Goal: Find contact information: Find contact information

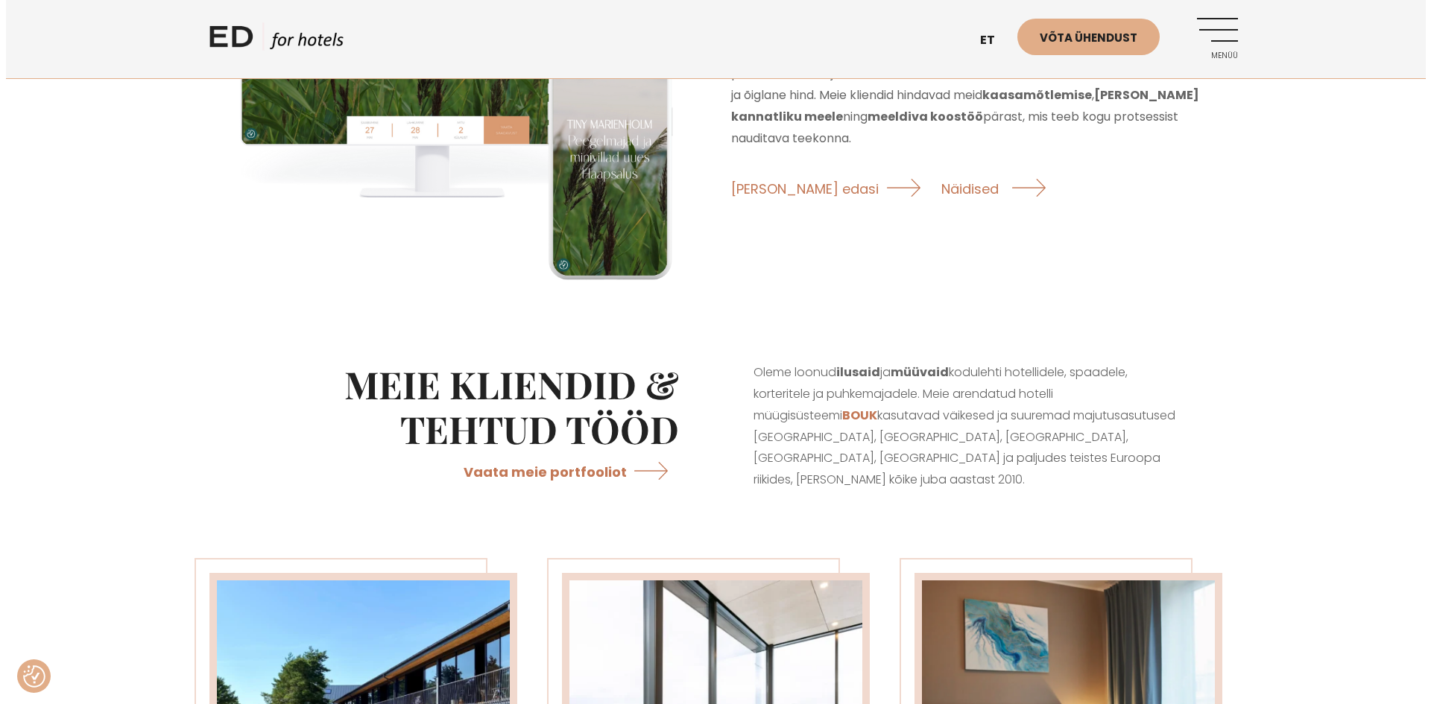
scroll to position [2087, 0]
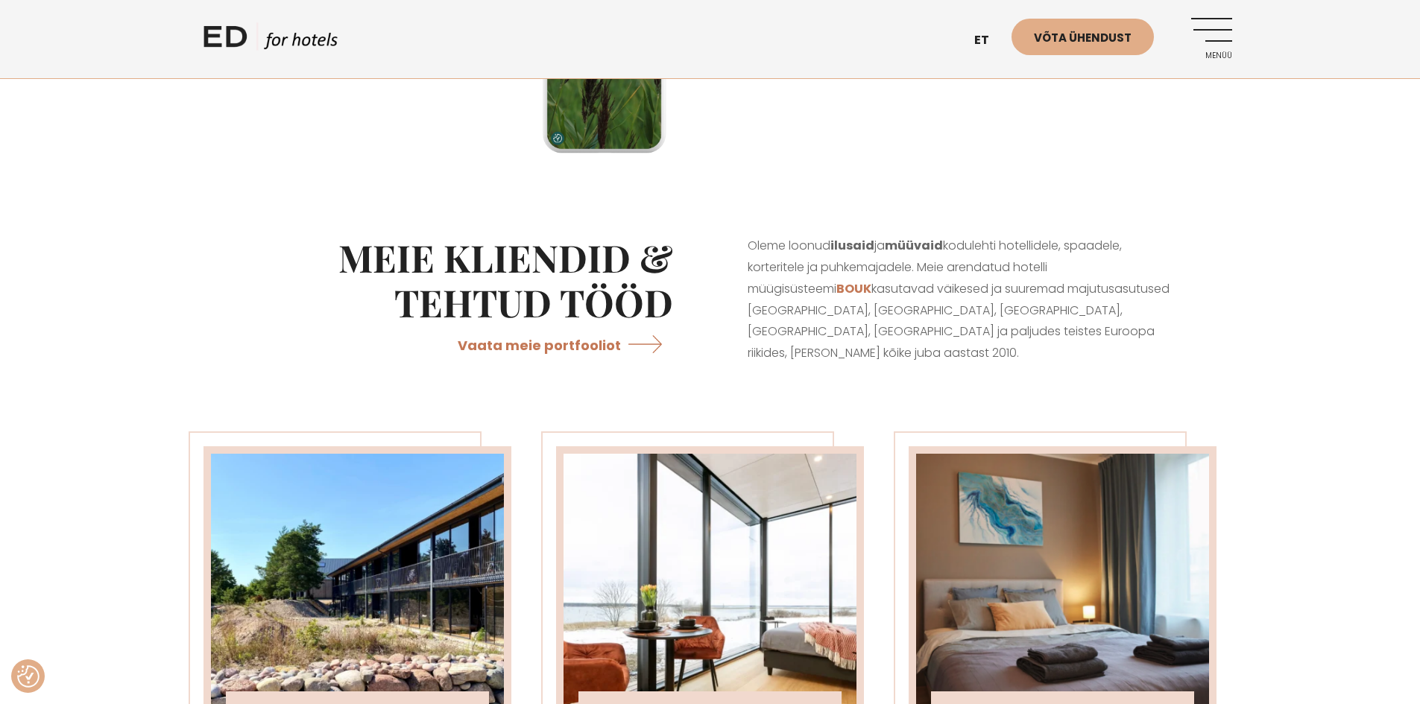
click at [1219, 36] on link "Menüü" at bounding box center [1211, 38] width 41 height 41
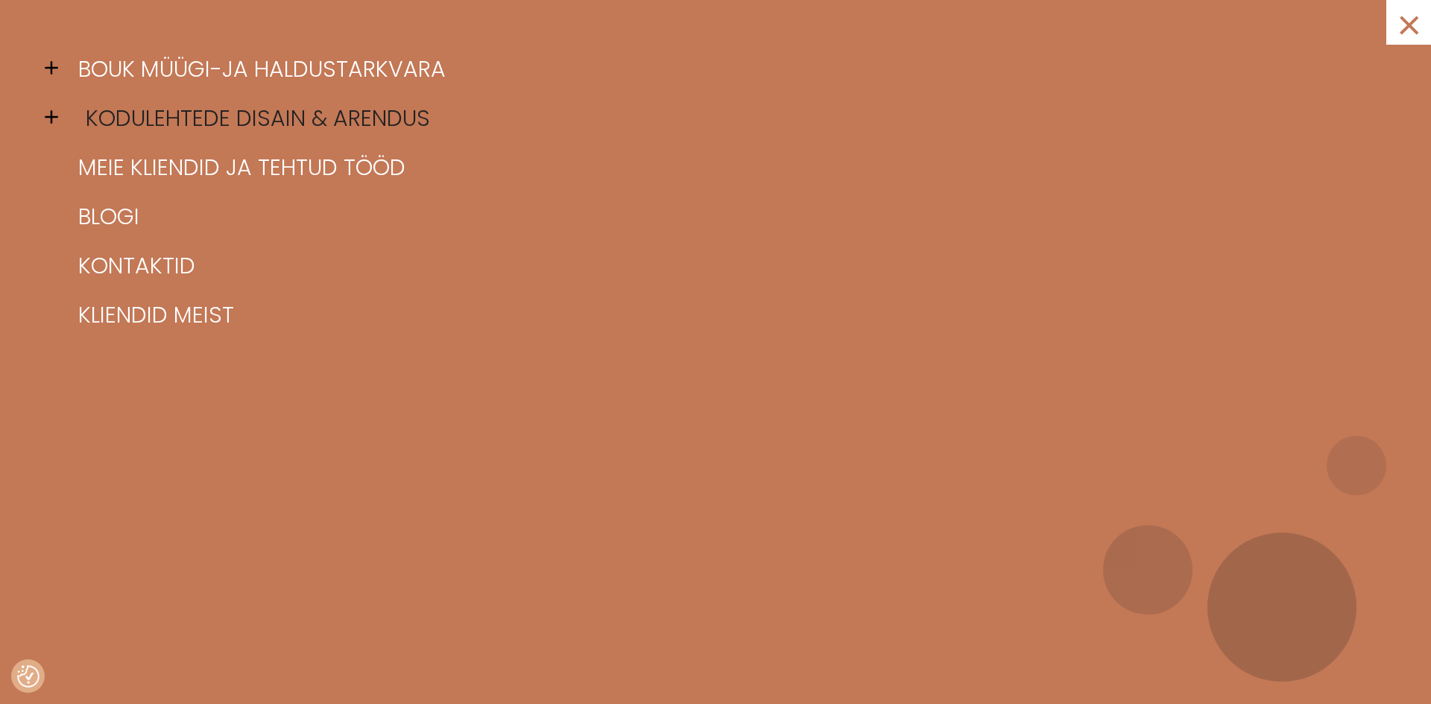
click at [218, 119] on link "Kodulehtede disain & arendus" at bounding box center [734, 118] width 1319 height 49
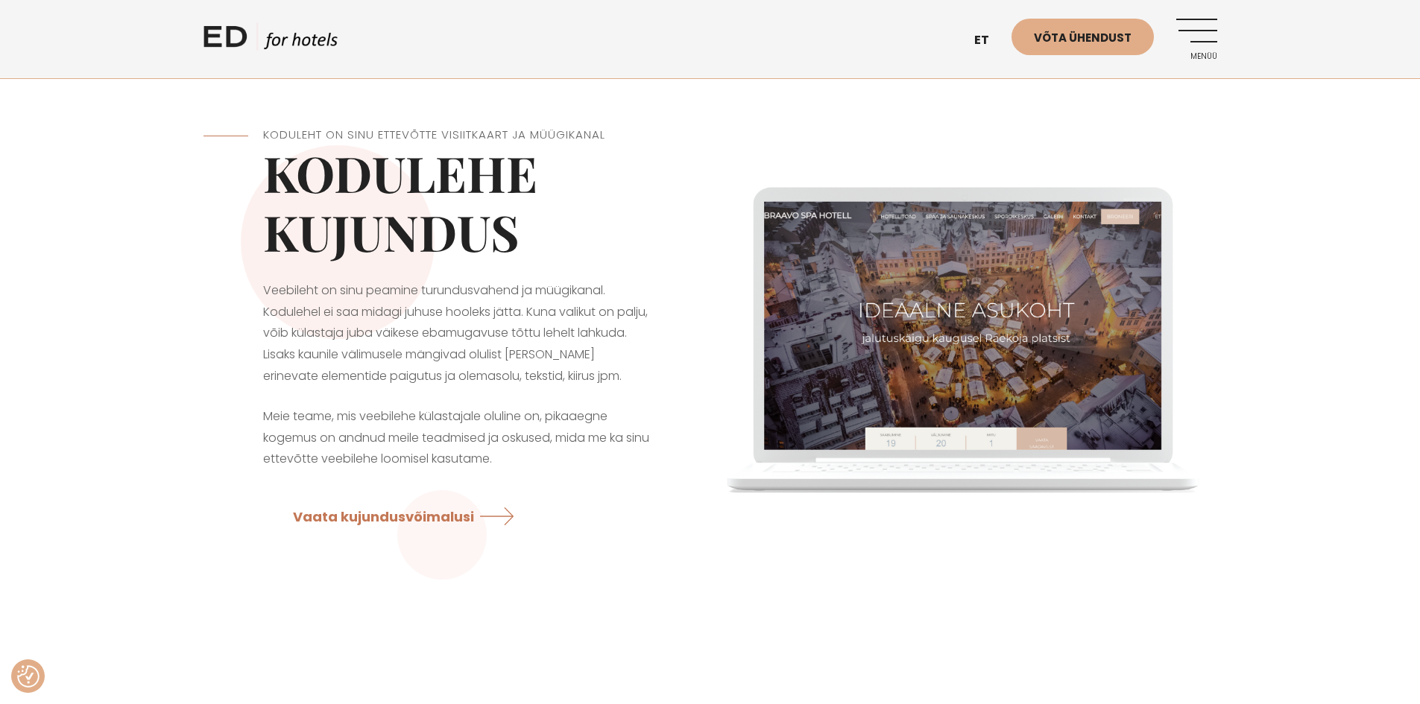
click at [1196, 34] on link "Menüü" at bounding box center [1196, 39] width 41 height 41
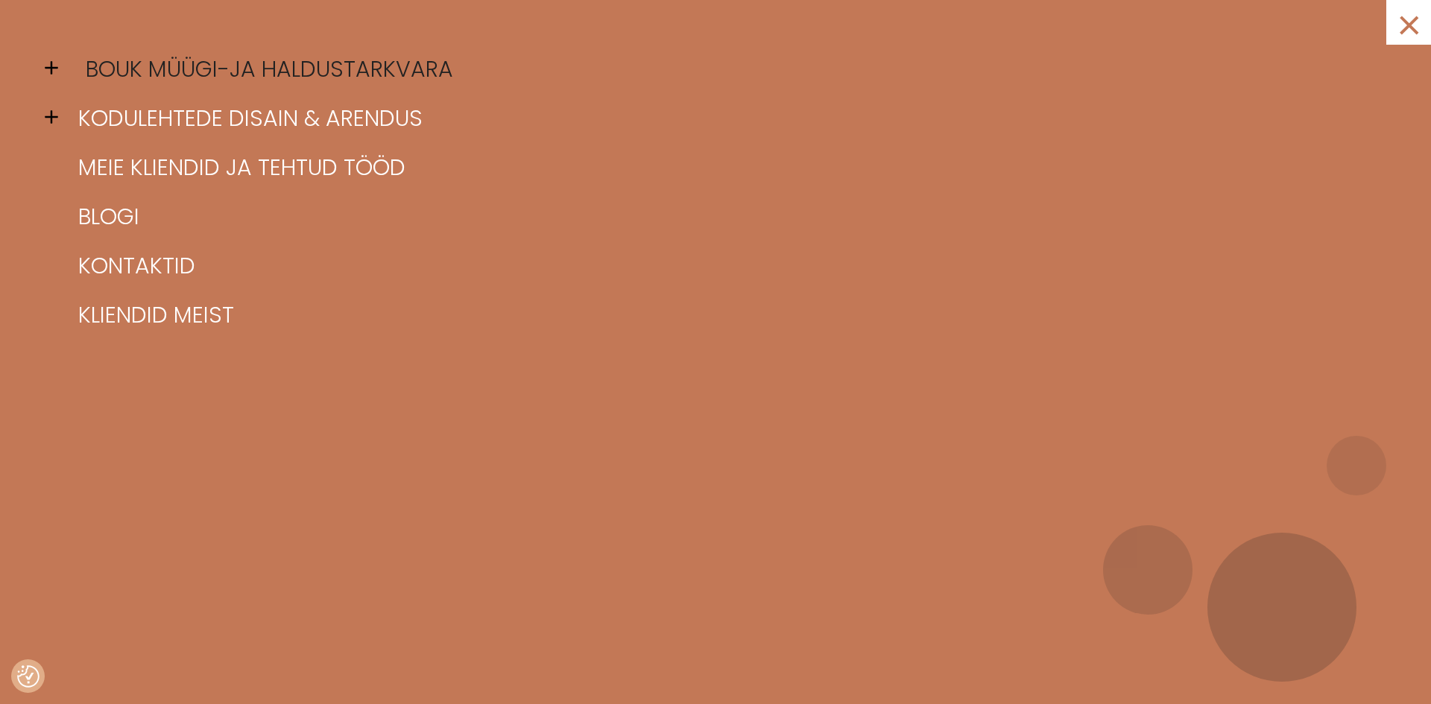
click at [170, 60] on link "BOUK müügi-ja haldustarkvara" at bounding box center [734, 69] width 1319 height 49
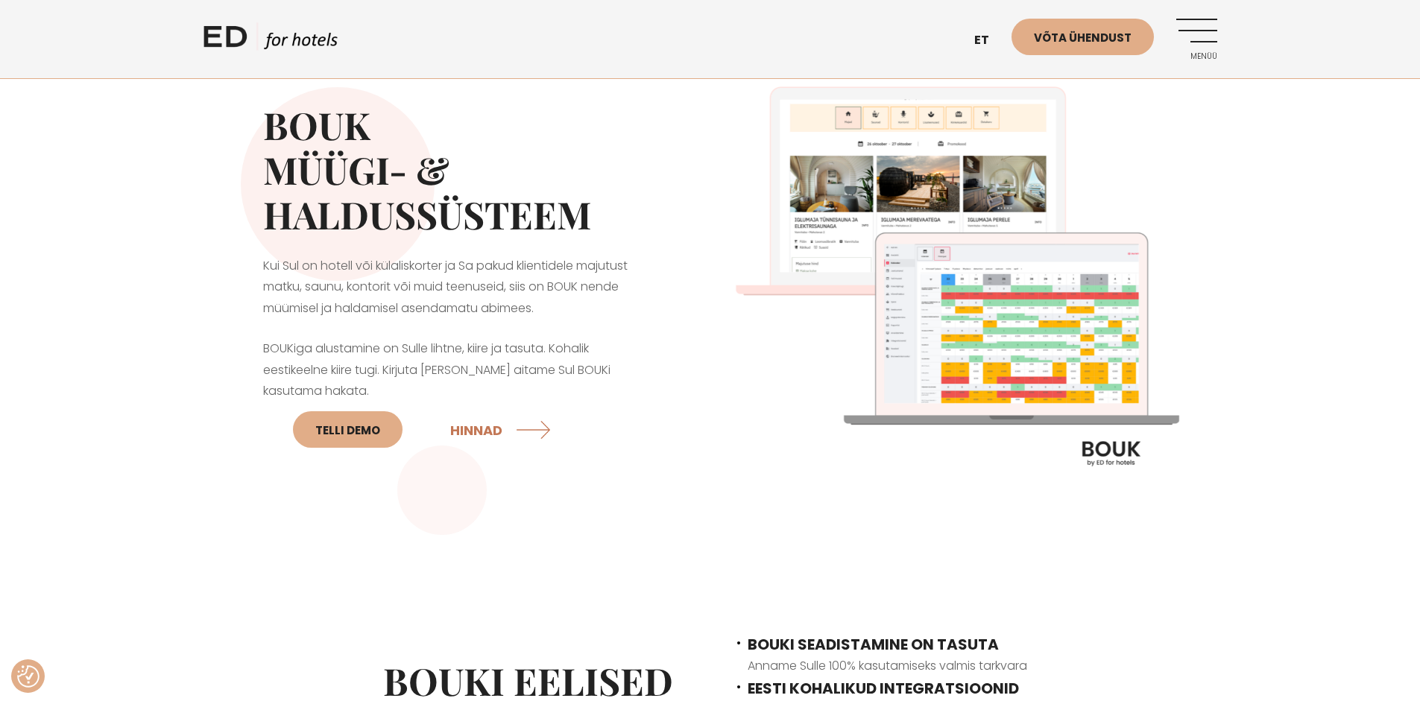
scroll to position [75, 0]
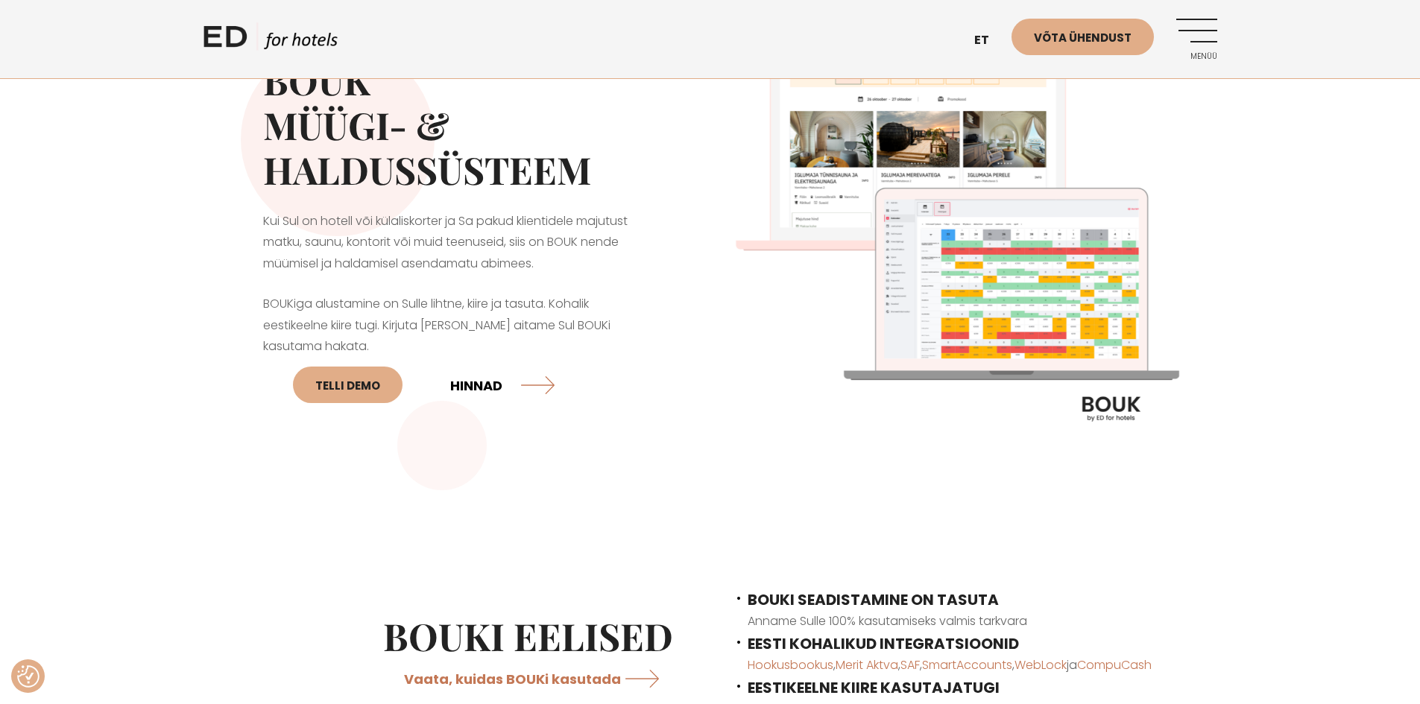
click at [492, 391] on link "HINNAD" at bounding box center [502, 385] width 104 height 40
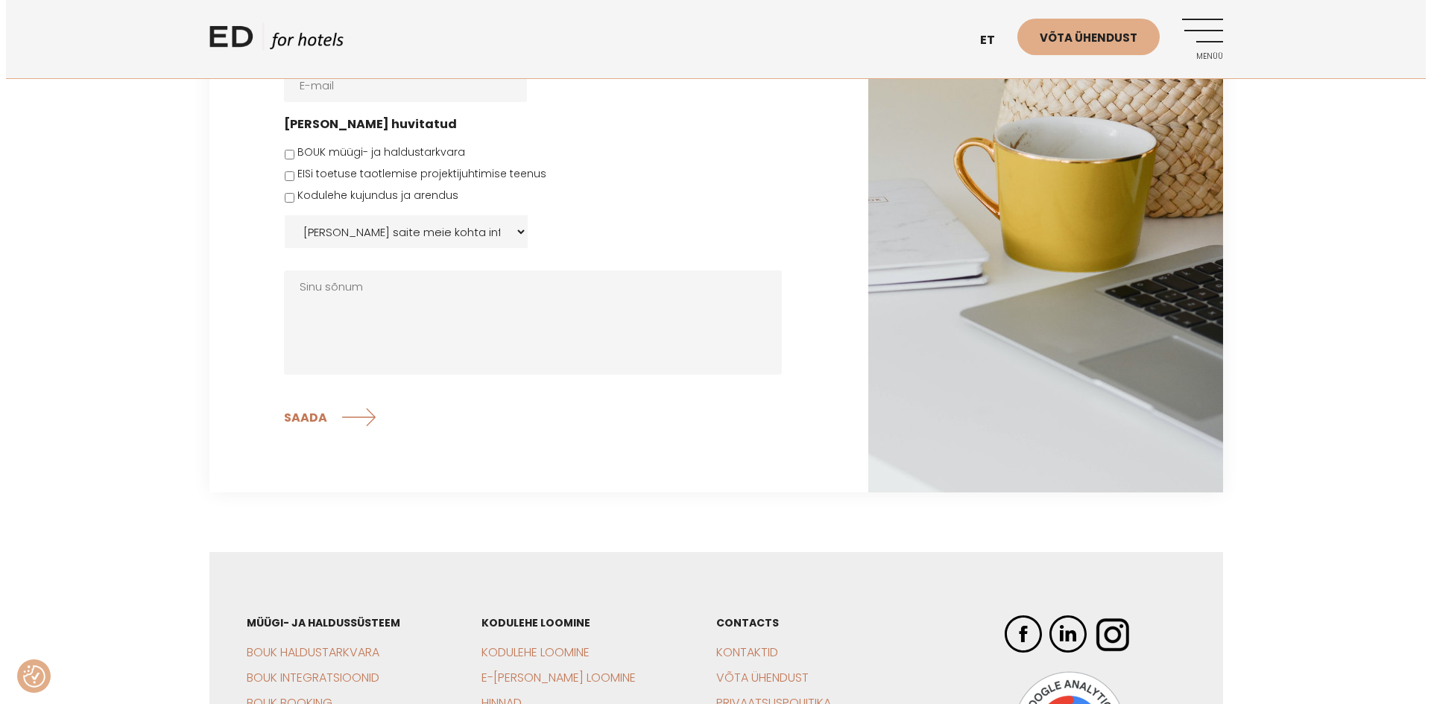
scroll to position [2874, 0]
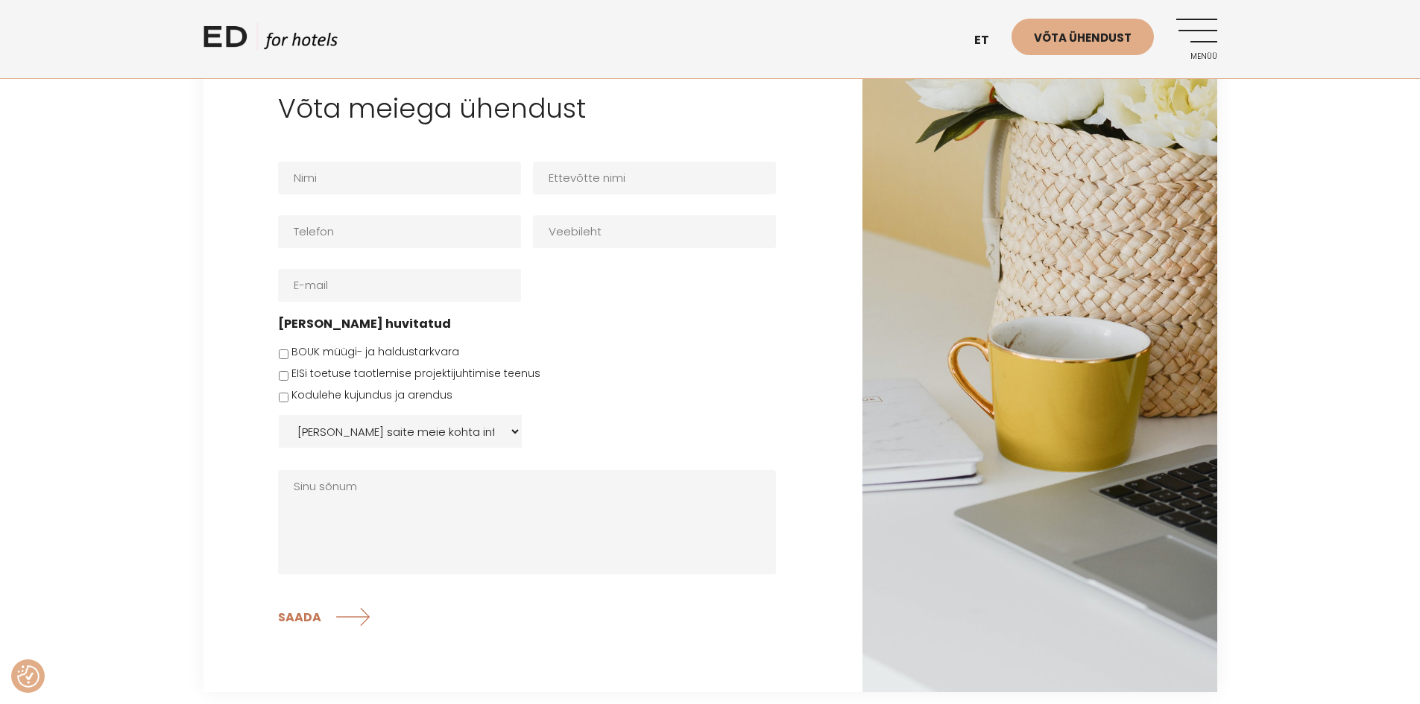
click at [1208, 31] on link "Menüü" at bounding box center [1196, 39] width 41 height 41
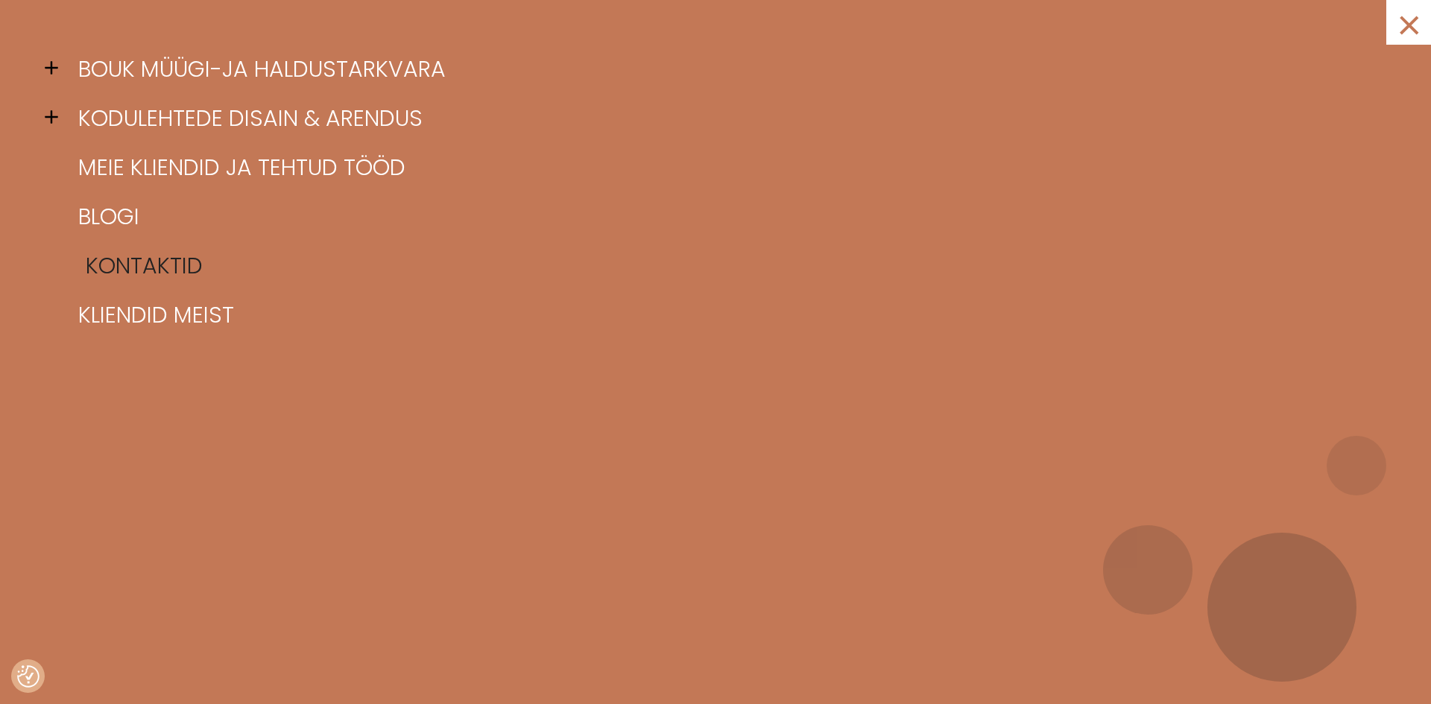
click at [159, 269] on link "Kontaktid" at bounding box center [734, 266] width 1319 height 49
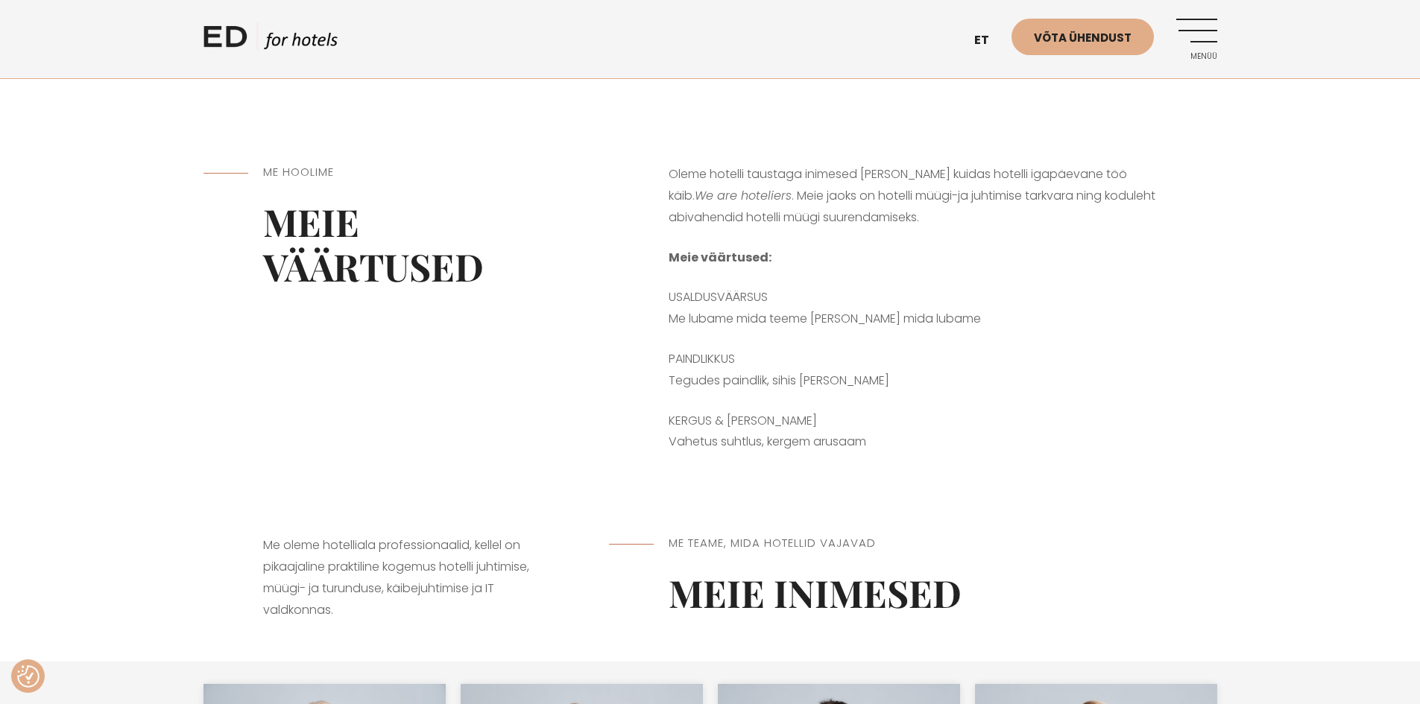
scroll to position [373, 0]
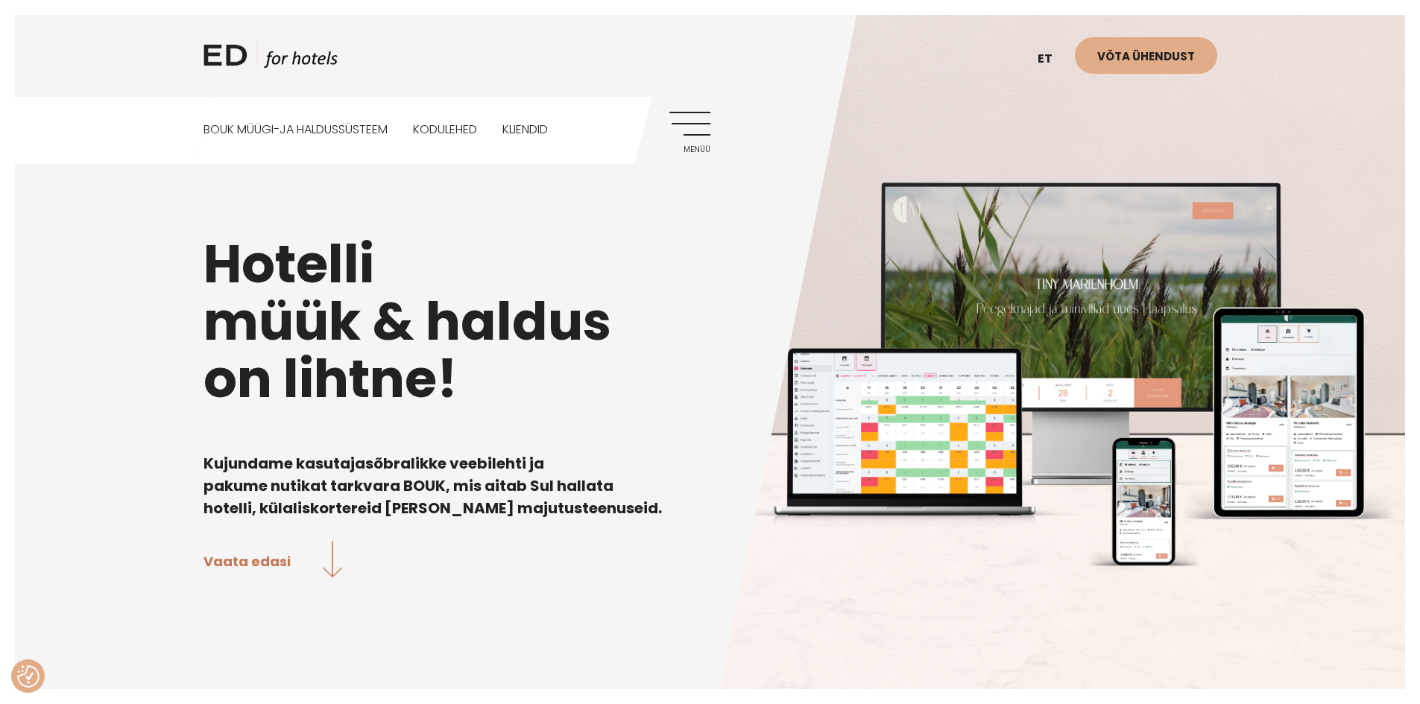
drag, startPoint x: 678, startPoint y: 149, endPoint x: 689, endPoint y: 145, distance: 11.1
click at [681, 148] on span "Menüü" at bounding box center [689, 149] width 41 height 9
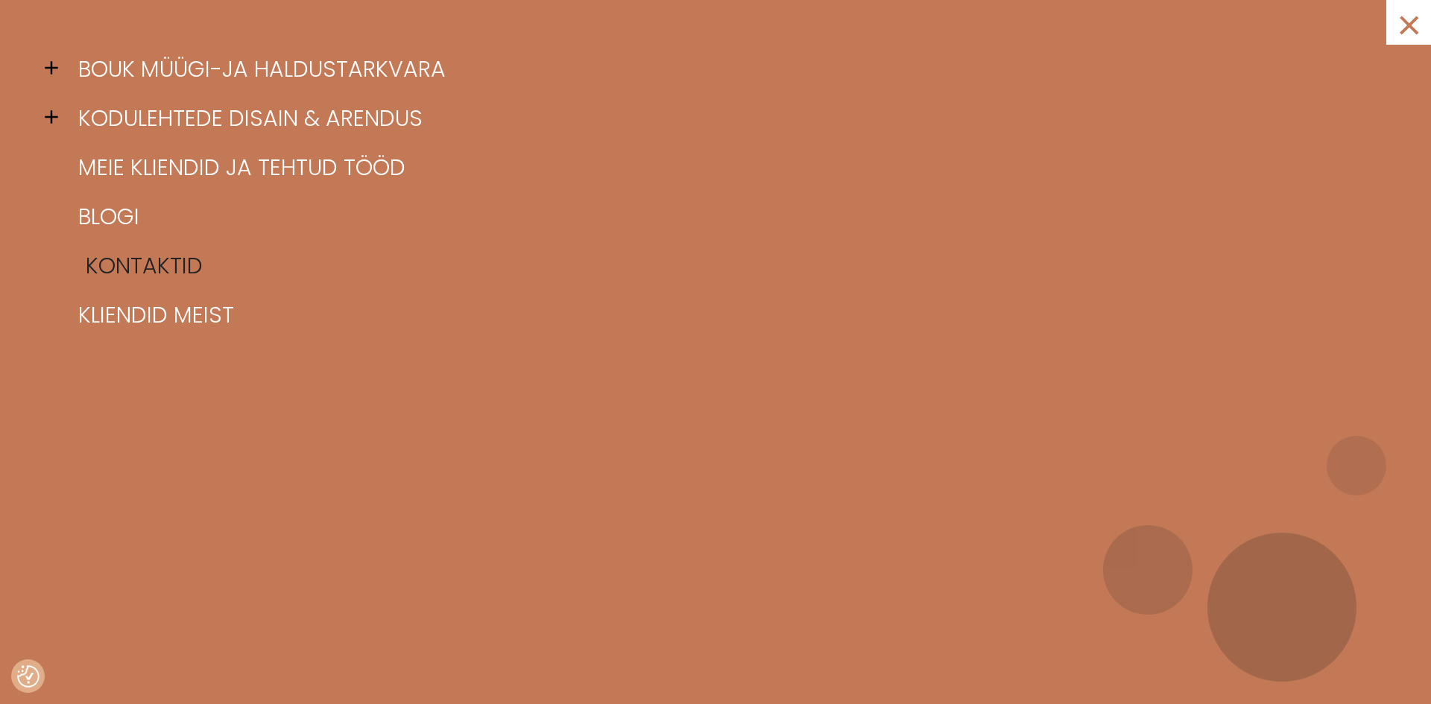
click at [150, 271] on link "Kontaktid" at bounding box center [734, 266] width 1319 height 49
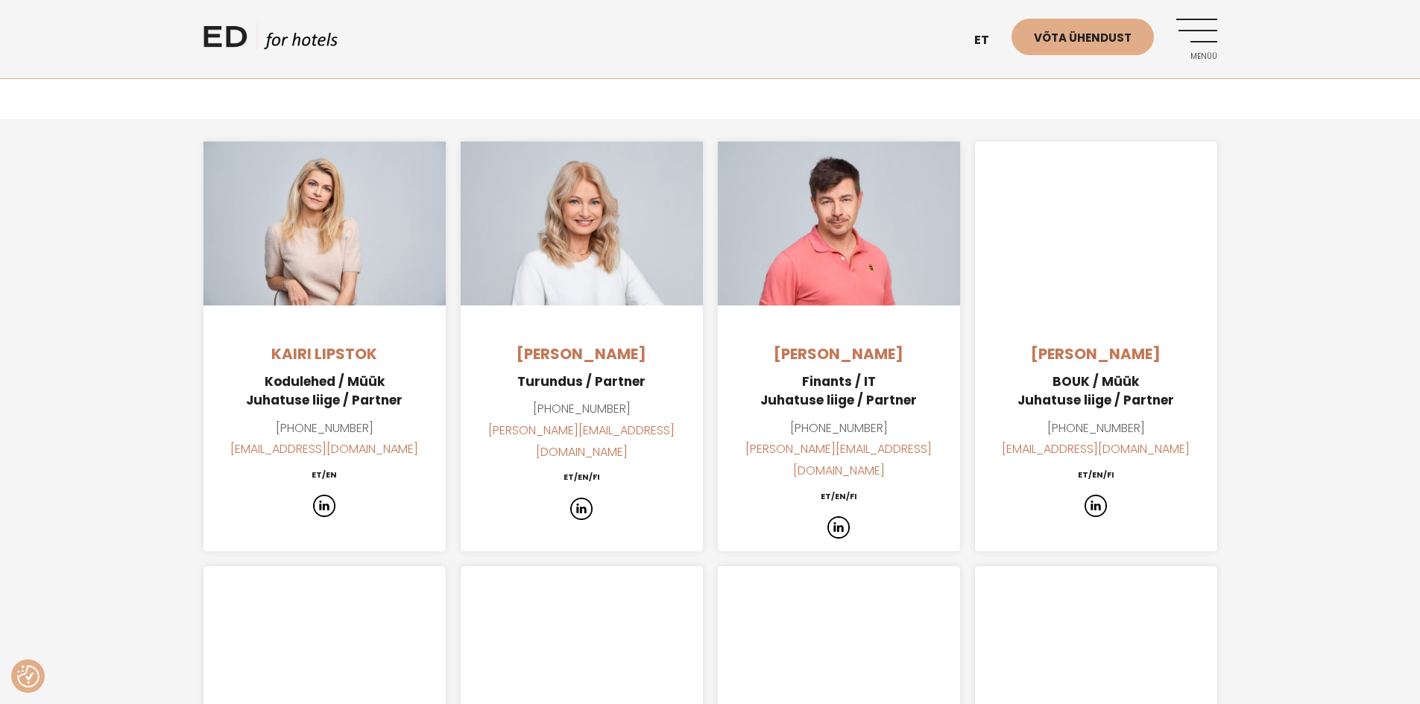
scroll to position [745, 0]
